Goal: Transaction & Acquisition: Book appointment/travel/reservation

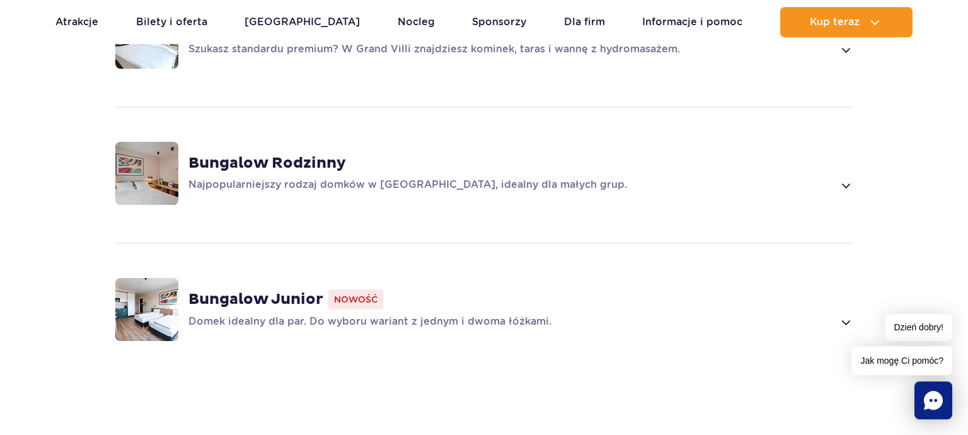
scroll to position [1072, 0]
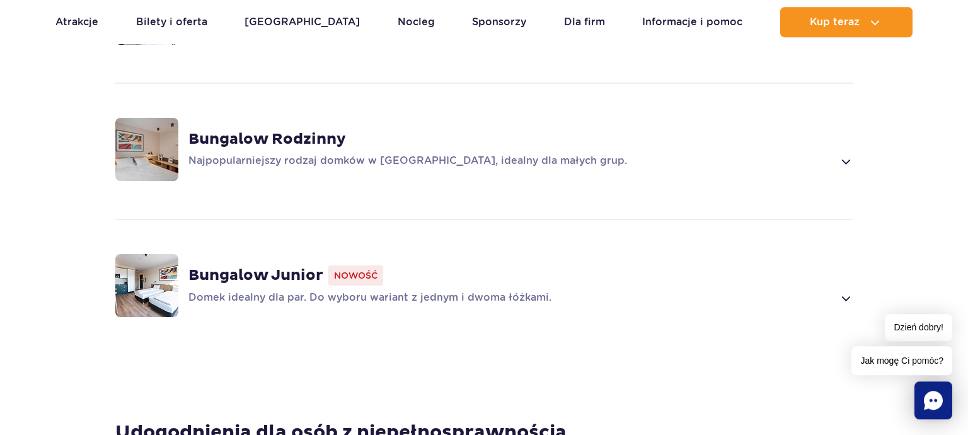
click at [314, 154] on p "Najpopularniejszy rodzaj domków w [GEOGRAPHIC_DATA], idealny dla małych grup." at bounding box center [511, 161] width 645 height 15
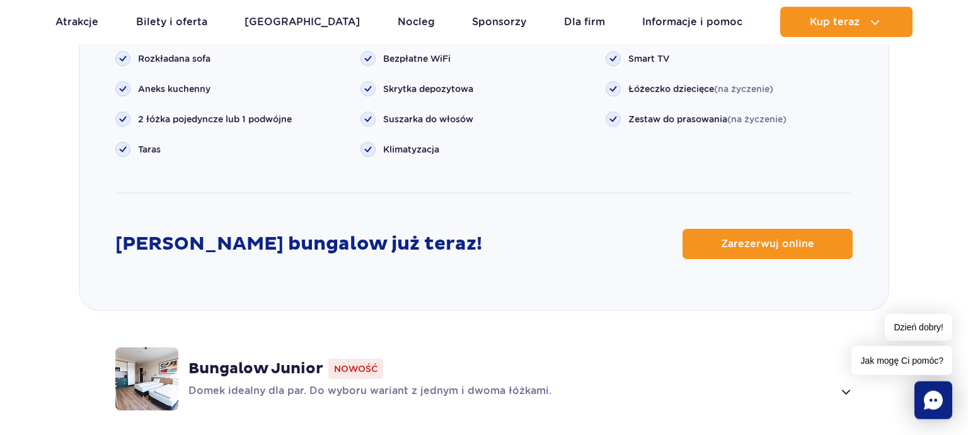
scroll to position [1674, 0]
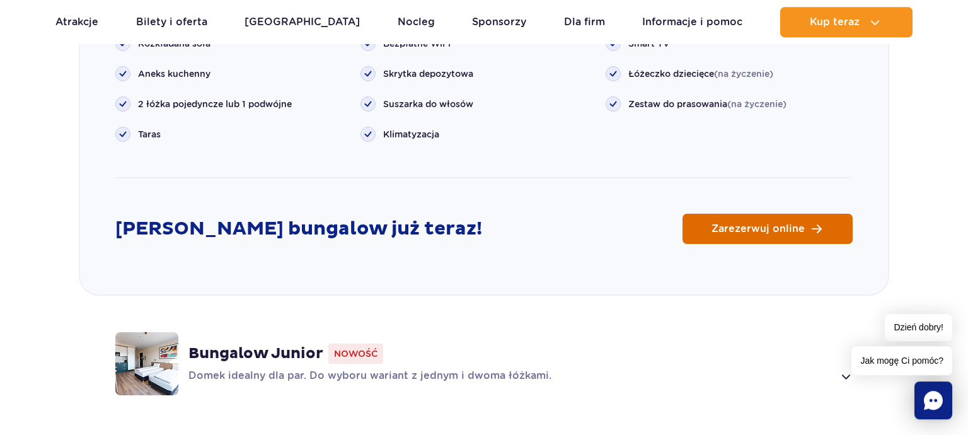
click at [799, 214] on link "Zarezerwuj online" at bounding box center [768, 229] width 170 height 30
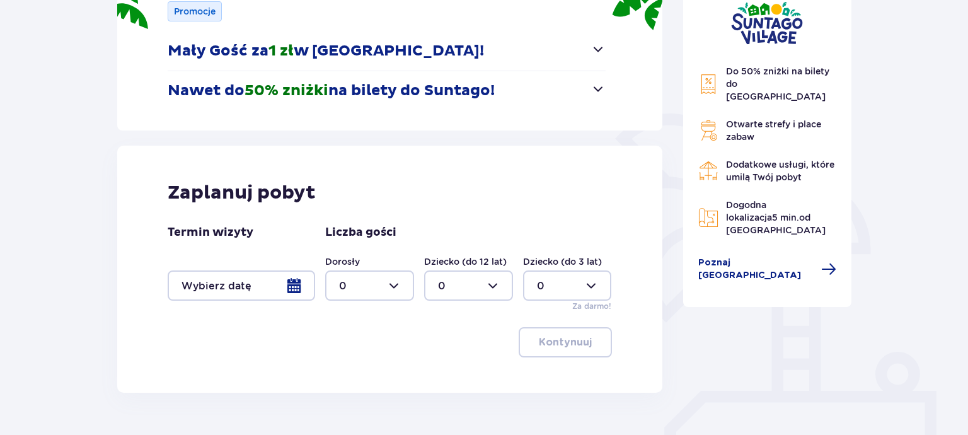
scroll to position [199, 0]
click at [279, 284] on div at bounding box center [242, 285] width 148 height 30
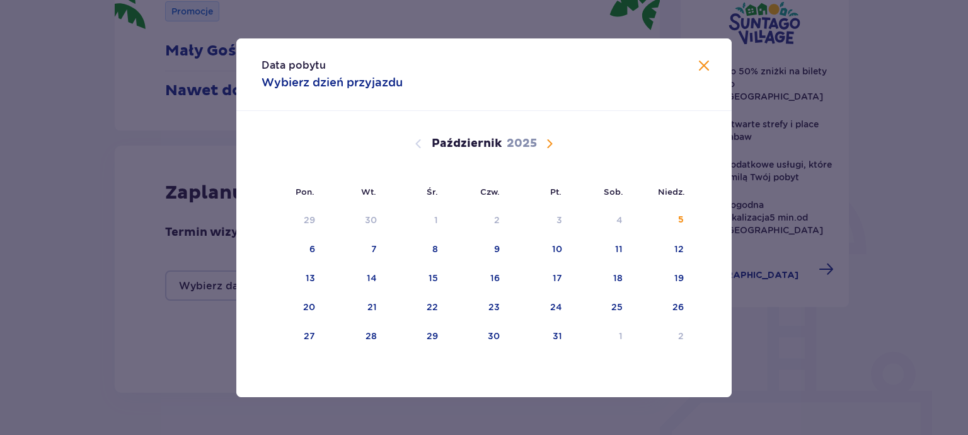
click at [550, 143] on span "Następny miesiąc" at bounding box center [549, 143] width 15 height 15
click at [609, 245] on div "7" at bounding box center [601, 250] width 61 height 28
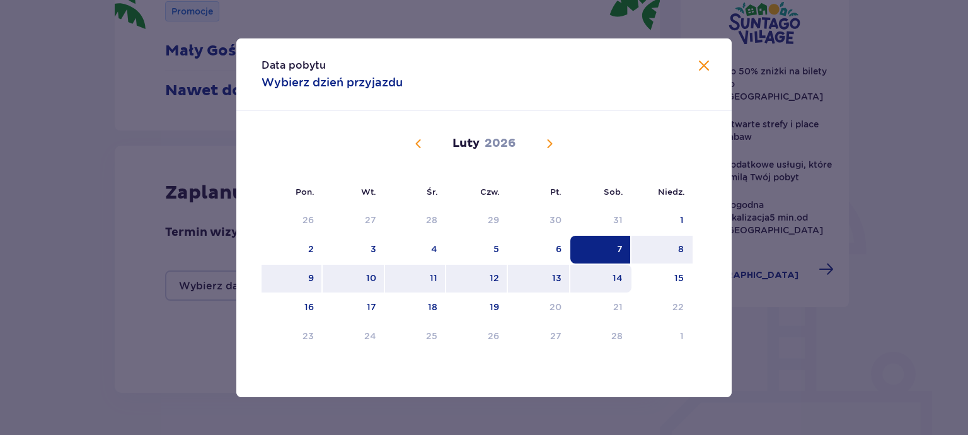
click at [603, 281] on div "14" at bounding box center [601, 279] width 61 height 28
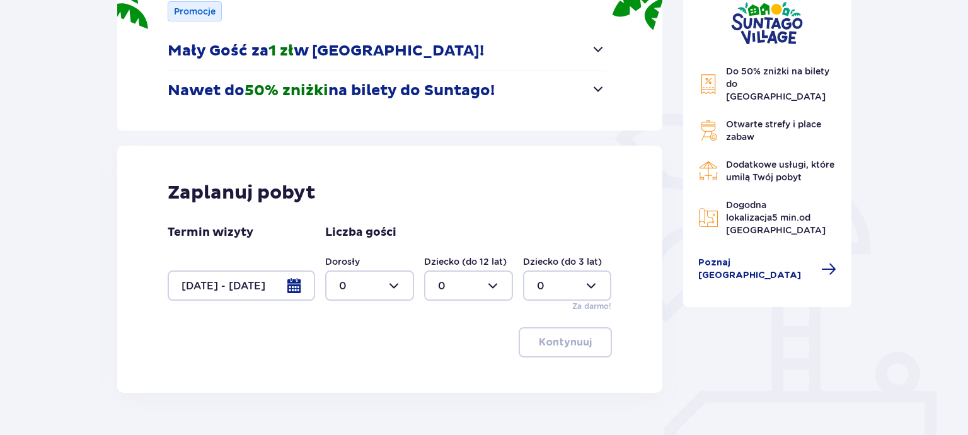
click at [385, 282] on div at bounding box center [369, 285] width 89 height 30
click at [303, 284] on div at bounding box center [242, 285] width 148 height 30
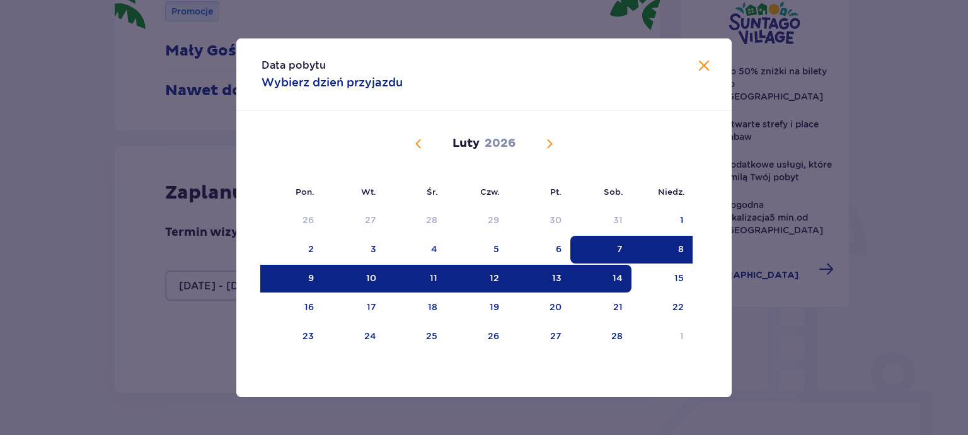
click at [617, 245] on div "7" at bounding box center [601, 250] width 61 height 28
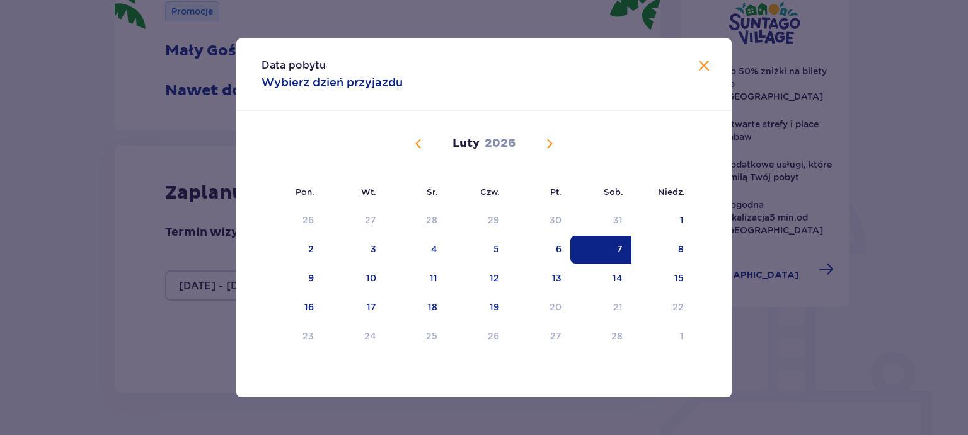
drag, startPoint x: 557, startPoint y: 245, endPoint x: 571, endPoint y: 256, distance: 17.9
click at [557, 245] on div "6" at bounding box center [559, 249] width 6 height 13
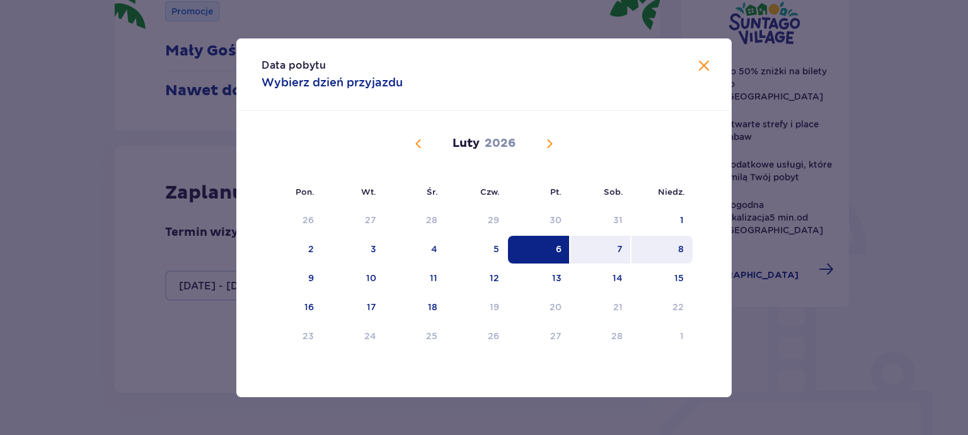
click at [682, 250] on div "8" at bounding box center [681, 249] width 6 height 13
type input "06.02.26 - 08.02.26"
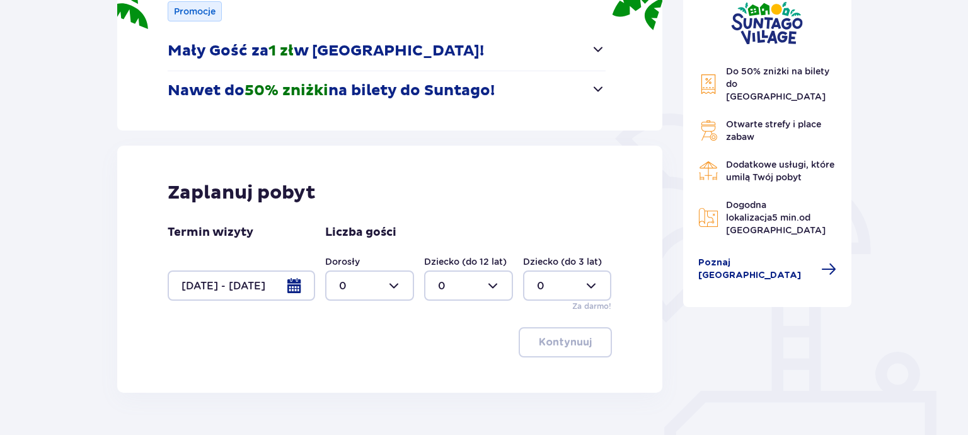
drag, startPoint x: 409, startPoint y: 274, endPoint x: 399, endPoint y: 279, distance: 10.7
click at [400, 279] on div at bounding box center [369, 285] width 89 height 30
click at [361, 372] on div "2" at bounding box center [369, 377] width 61 height 14
type input "2"
click at [467, 282] on div at bounding box center [468, 285] width 89 height 30
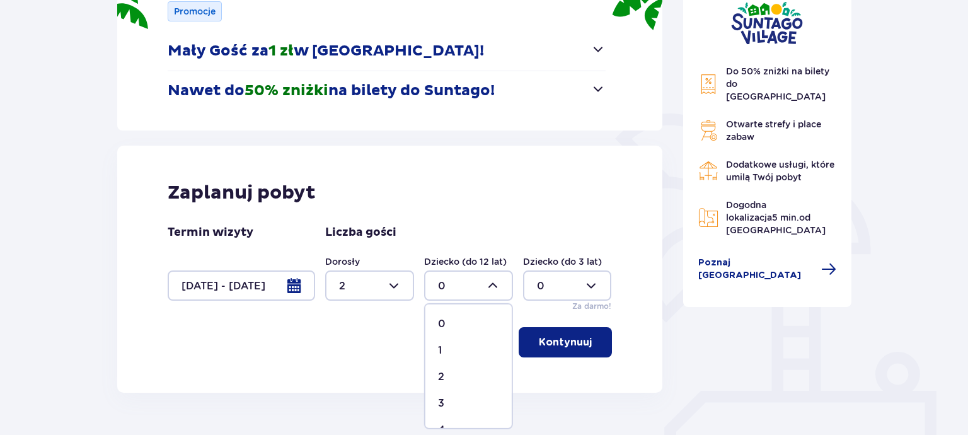
click at [465, 344] on div "1" at bounding box center [468, 351] width 61 height 14
type input "1"
click at [581, 344] on p "Kontynuuj" at bounding box center [565, 342] width 53 height 14
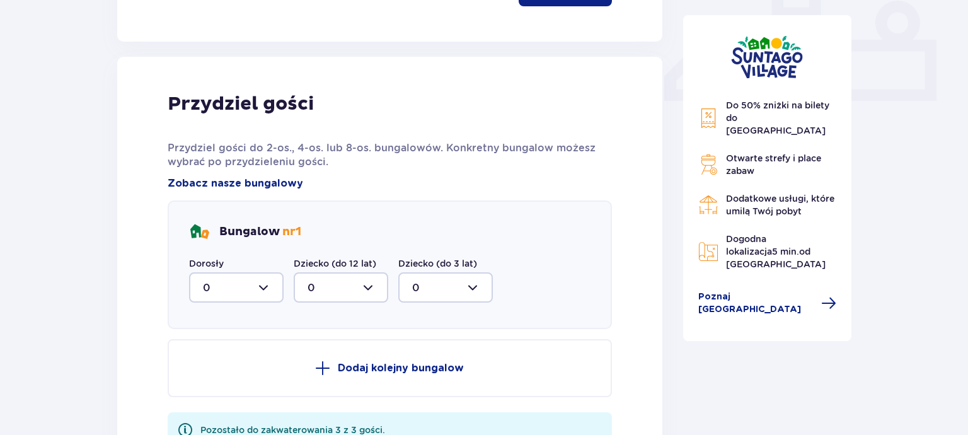
scroll to position [584, 0]
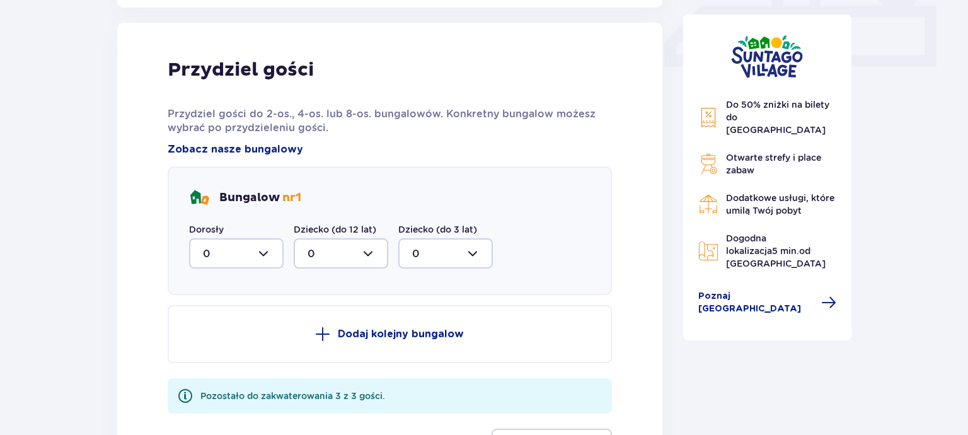
click at [256, 247] on div at bounding box center [236, 253] width 95 height 30
click at [235, 338] on span "2" at bounding box center [236, 345] width 92 height 26
type input "2"
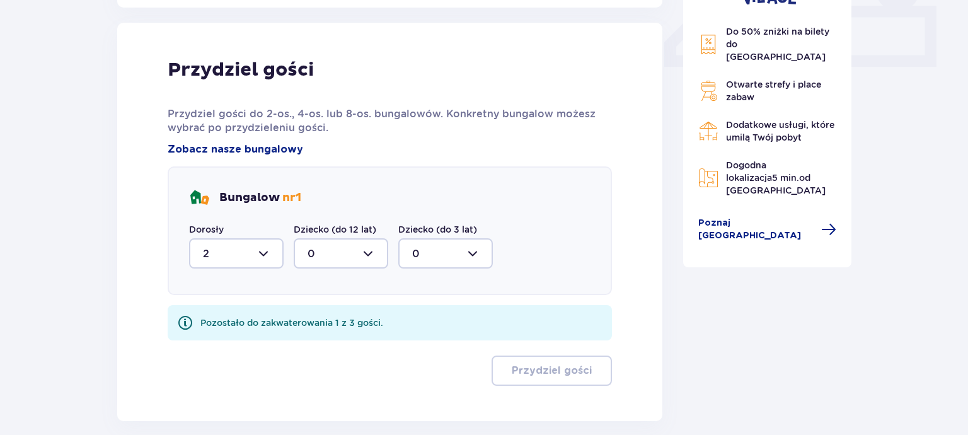
click at [352, 253] on div at bounding box center [341, 253] width 95 height 30
click at [352, 312] on div "1" at bounding box center [341, 318] width 67 height 14
type input "1"
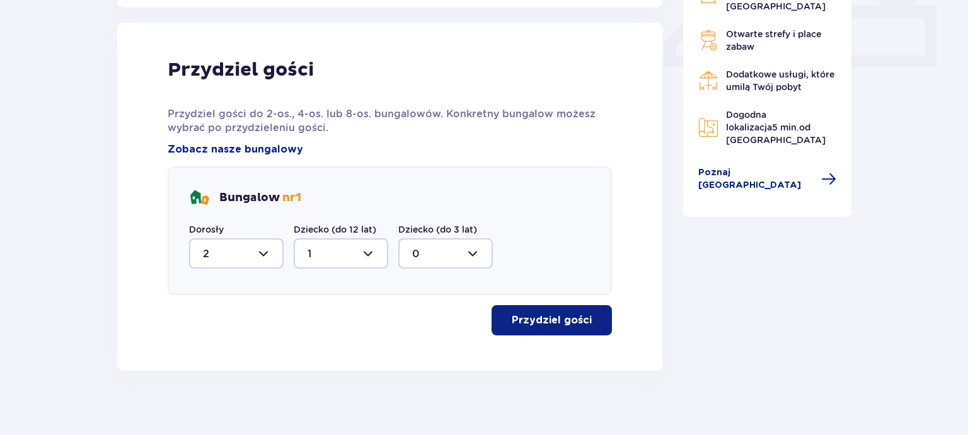
click at [554, 318] on p "Przydziel gości" at bounding box center [552, 320] width 80 height 14
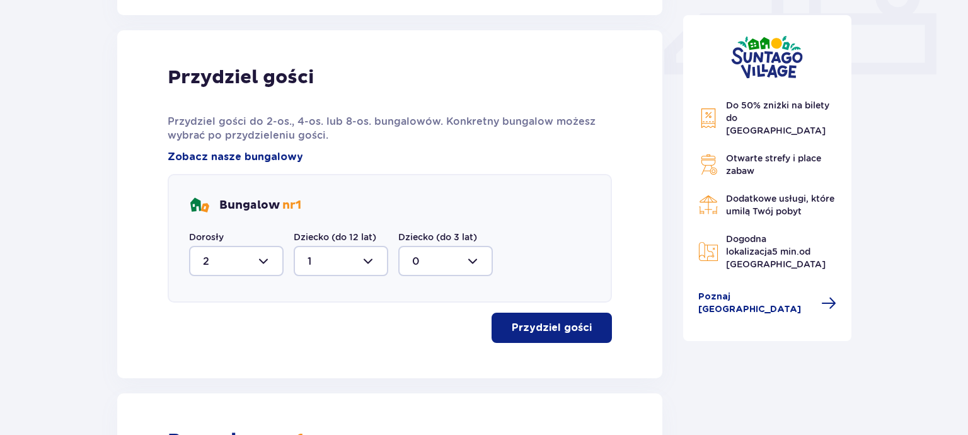
scroll to position [0, 0]
